Goal: Transaction & Acquisition: Purchase product/service

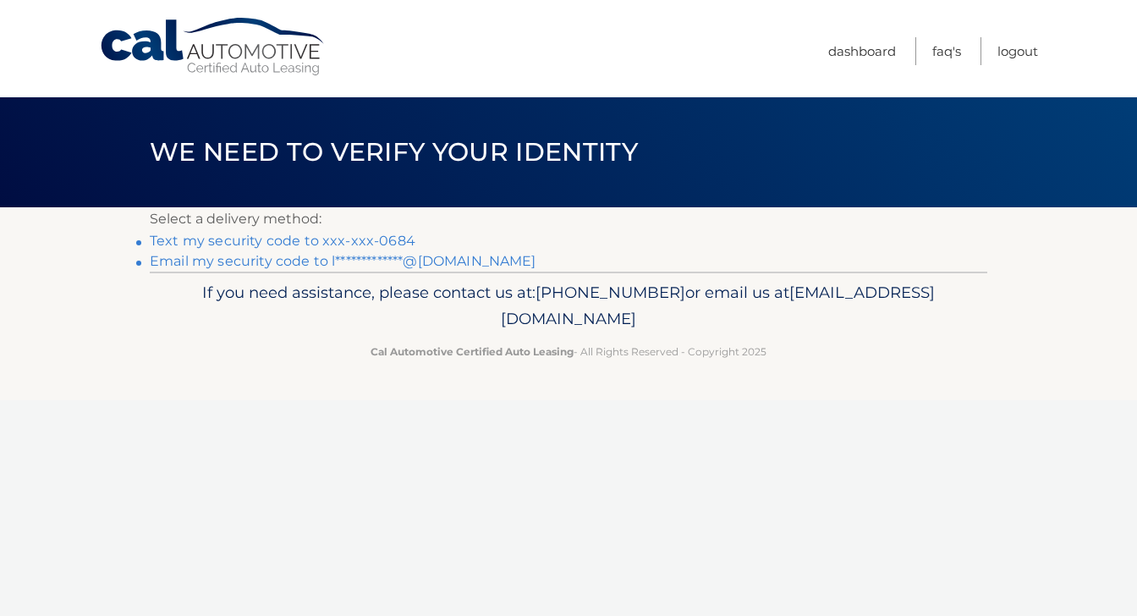
click at [339, 239] on link "Text my security code to xxx-xxx-0684" at bounding box center [283, 241] width 266 height 16
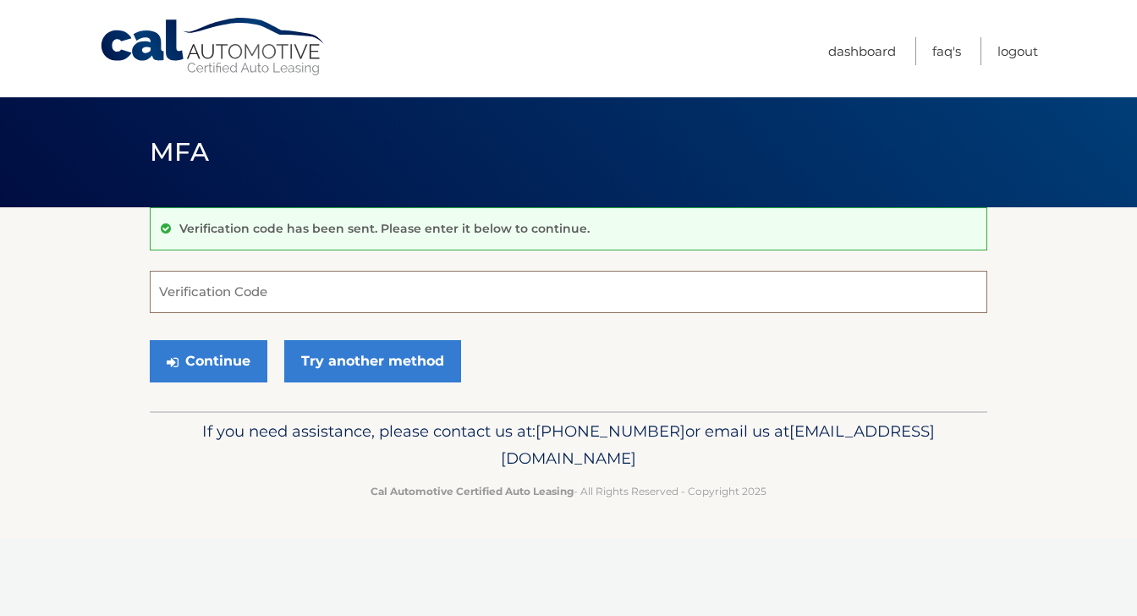
click at [614, 287] on input "Verification Code" at bounding box center [569, 292] width 838 height 42
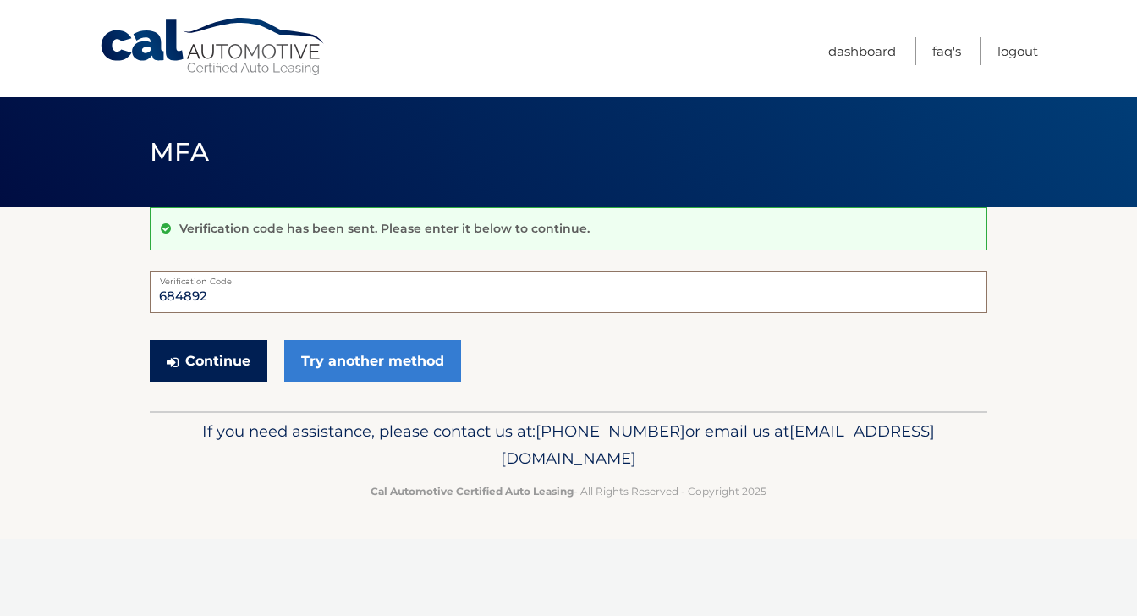
type input "684892"
click at [212, 368] on button "Continue" at bounding box center [209, 361] width 118 height 42
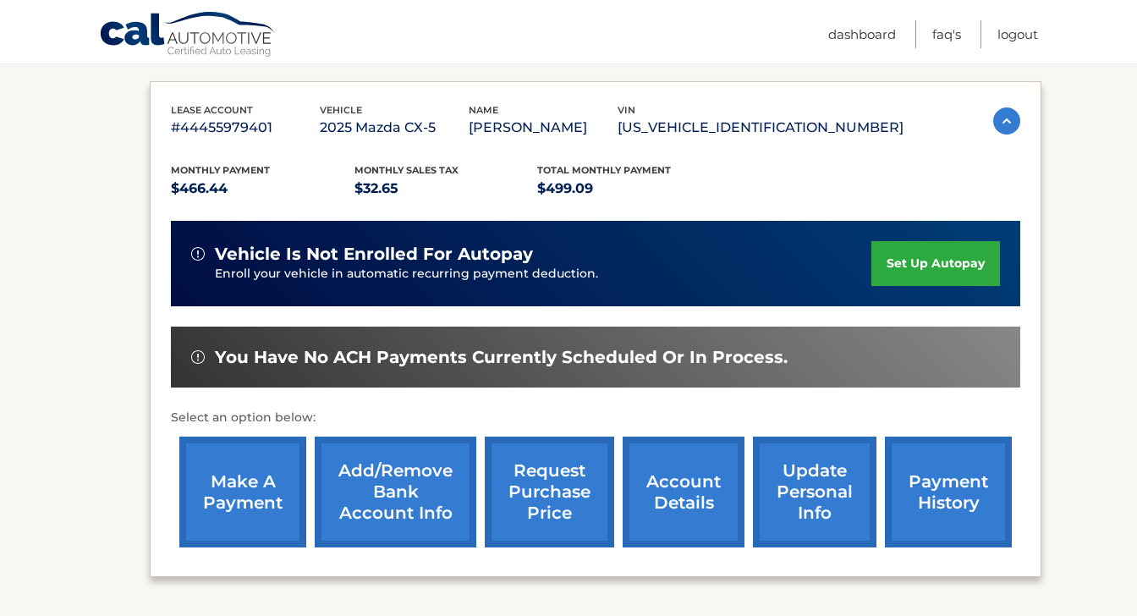
scroll to position [256, 0]
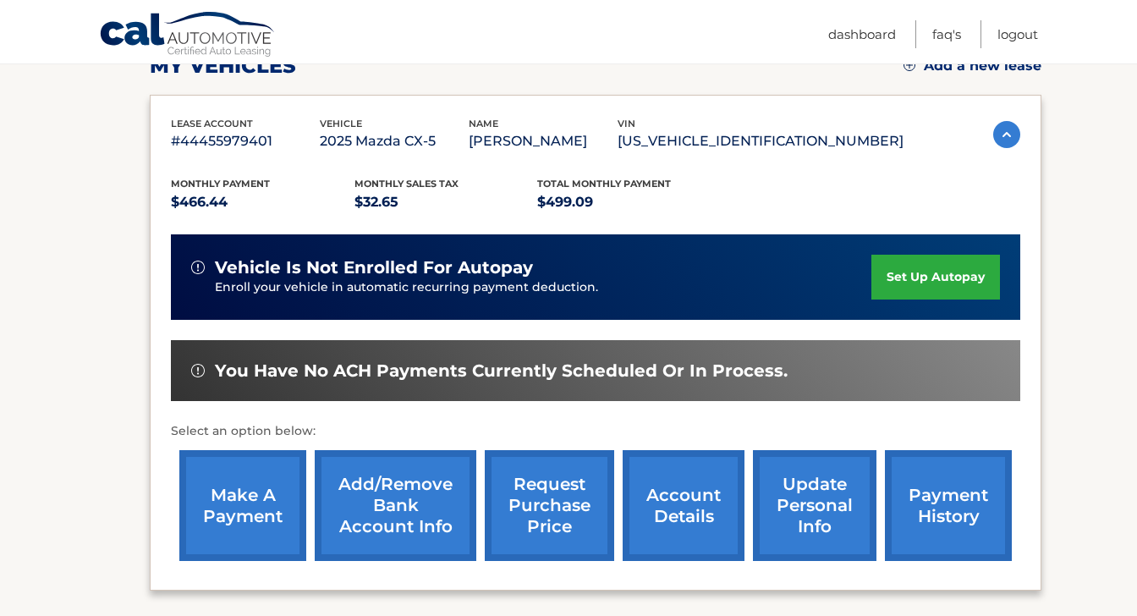
click at [225, 504] on link "make a payment" at bounding box center [242, 505] width 127 height 111
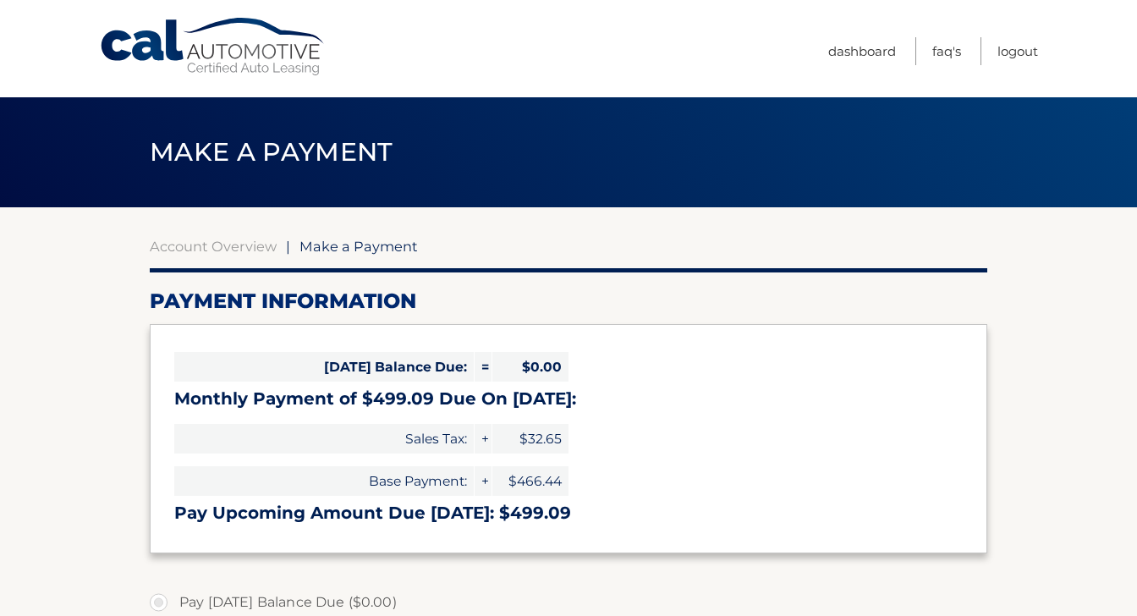
select select "NjQyMjc2NjEtOGM5MS00YzQxLTllZDItZGFiYzIxZWRjNjcw"
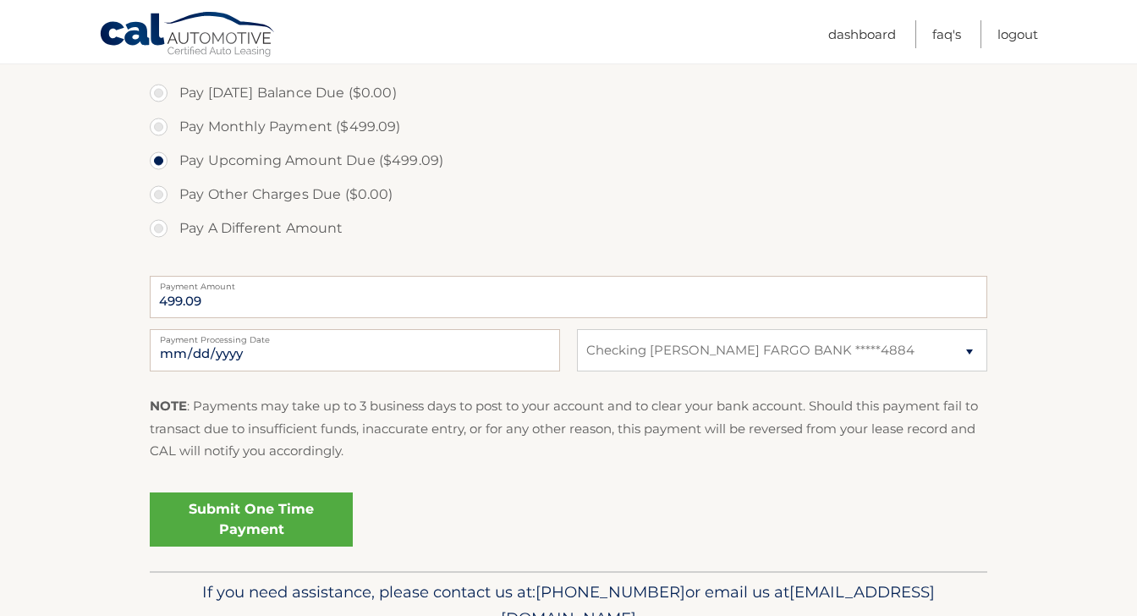
scroll to position [547, 0]
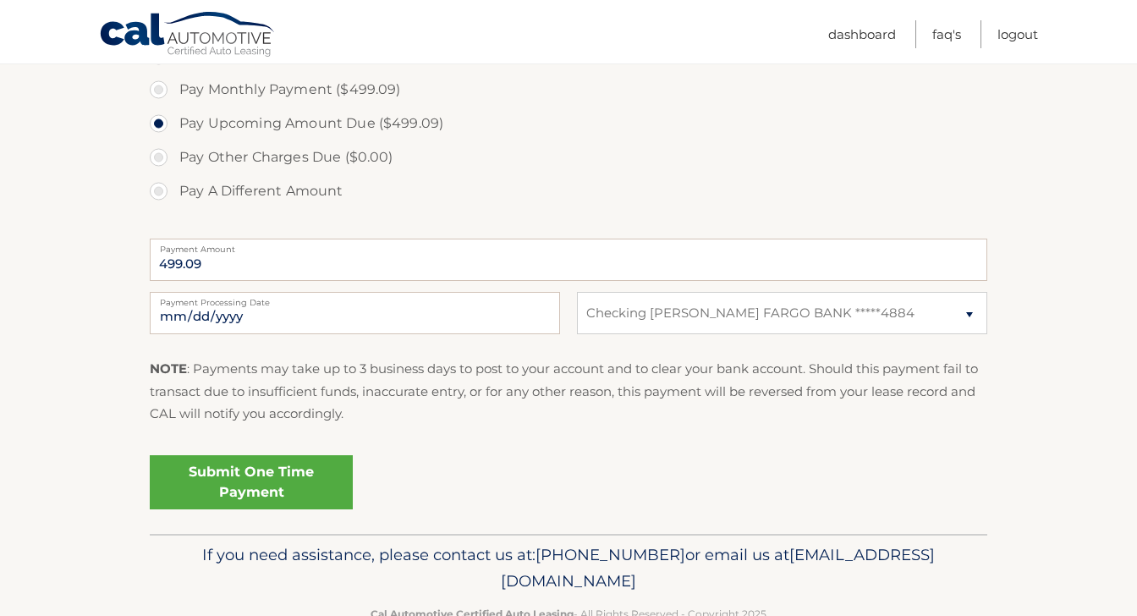
click at [297, 471] on link "Submit One Time Payment" at bounding box center [251, 482] width 203 height 54
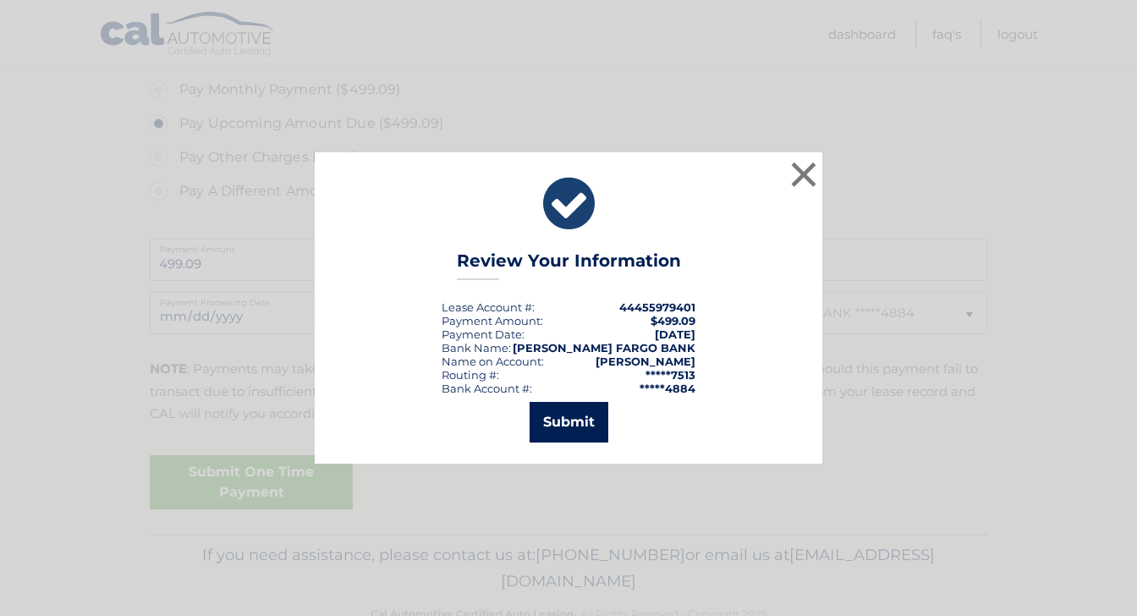
click at [593, 419] on button "Submit" at bounding box center [569, 422] width 79 height 41
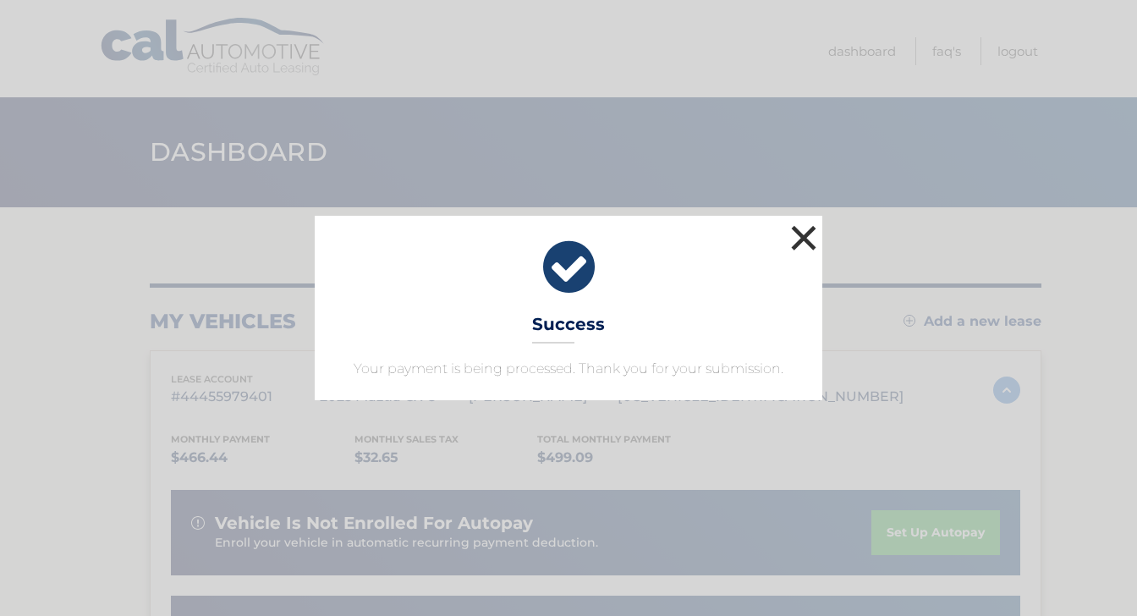
click at [795, 235] on button "×" at bounding box center [804, 238] width 34 height 34
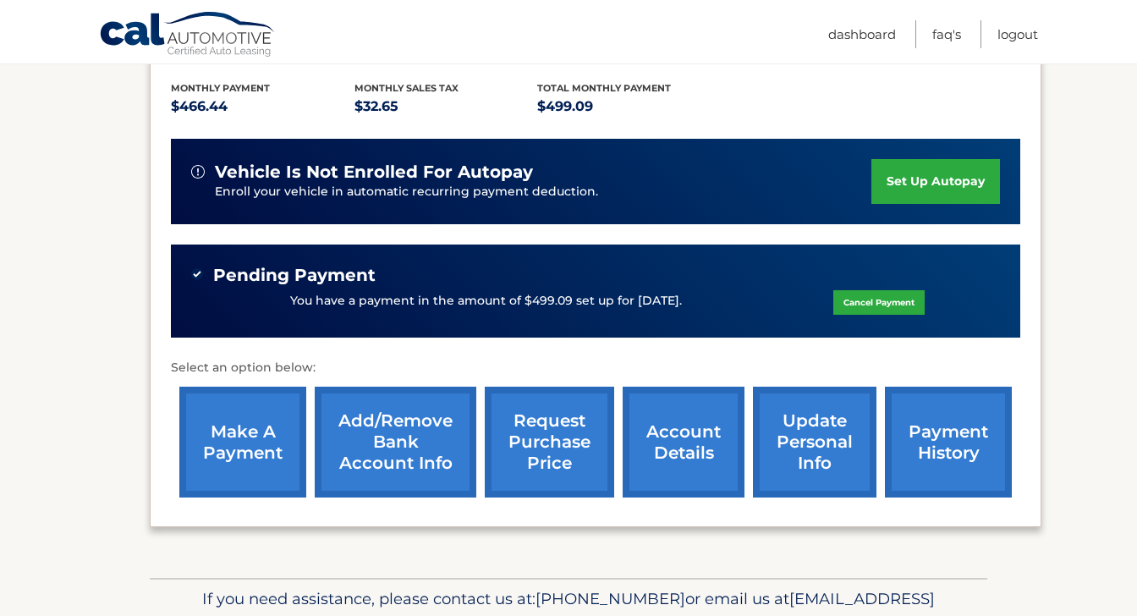
scroll to position [441, 0]
